Goal: Task Accomplishment & Management: Check status

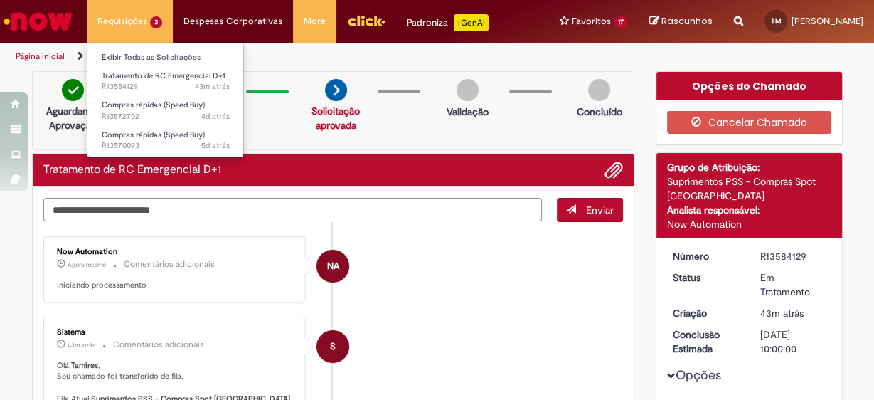
click at [161, 22] on li "Requisições 3 Exibir Todas as Solicitações Tratamento de RC Emergencial D+1 43m…" at bounding box center [130, 21] width 86 height 43
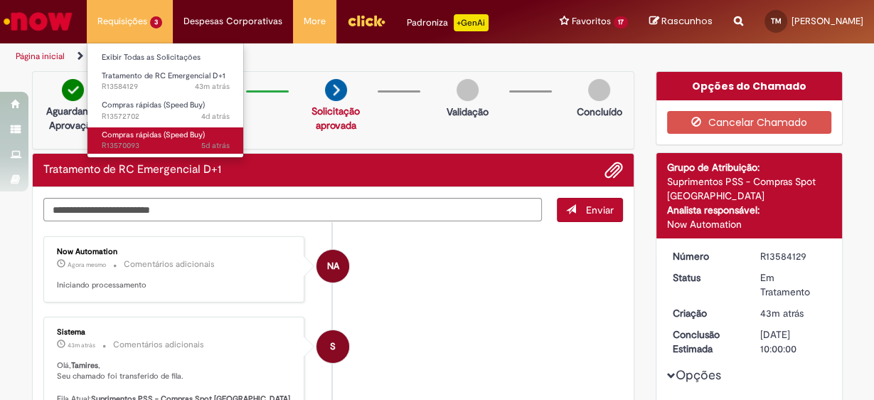
click at [166, 138] on span "Compras rápidas (Speed Buy)" at bounding box center [153, 134] width 103 height 11
